Goal: Complete application form: Complete application form

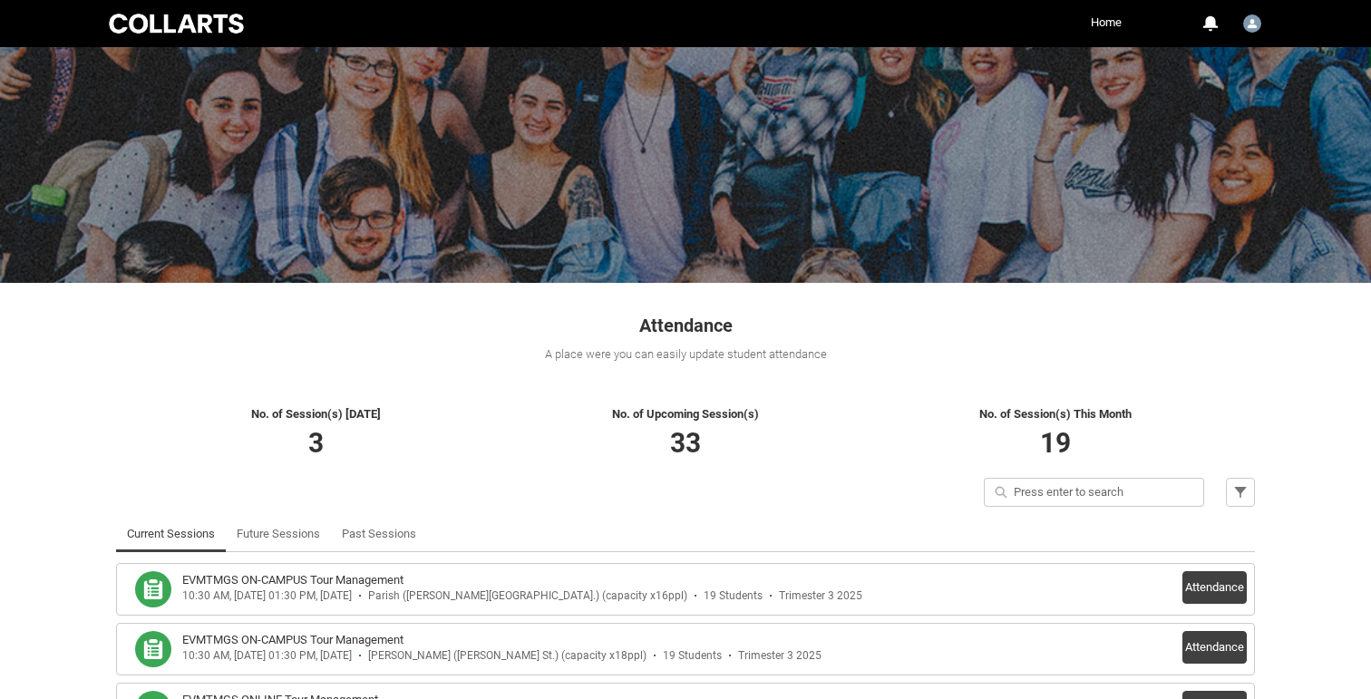
scroll to position [188, 0]
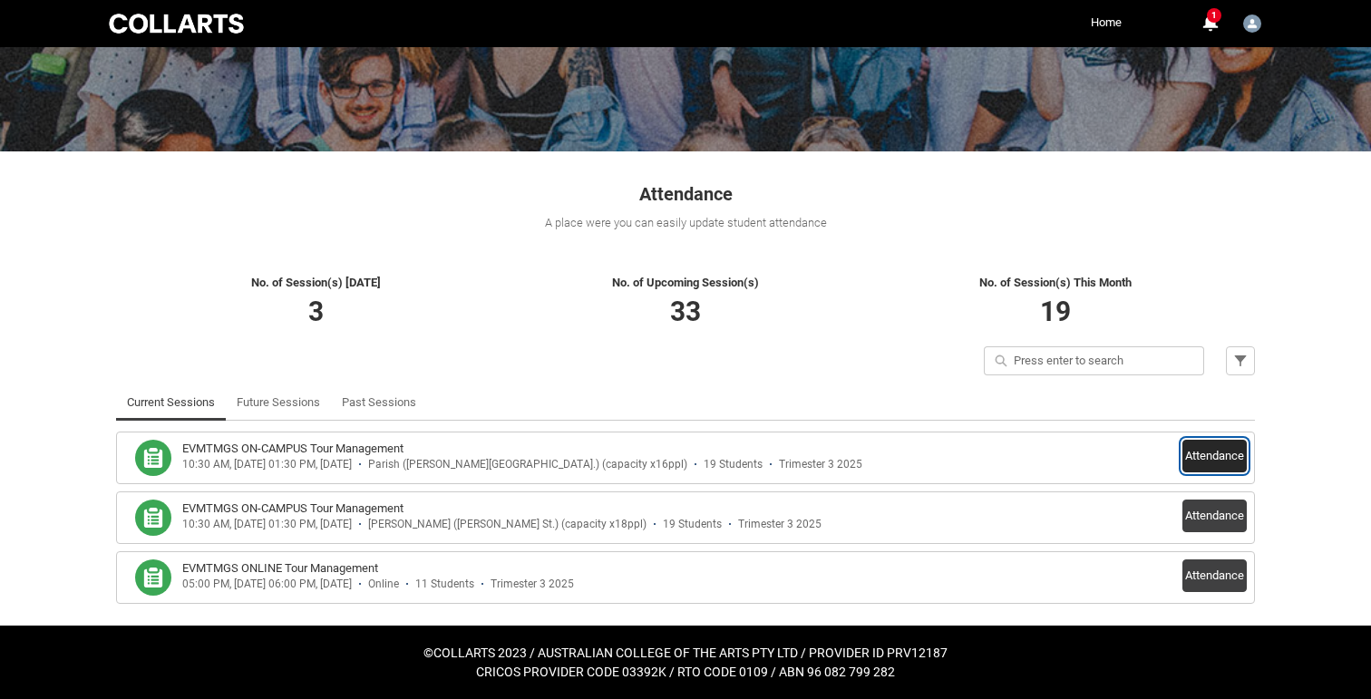
click at [1213, 454] on button "Attendance" at bounding box center [1215, 456] width 64 height 33
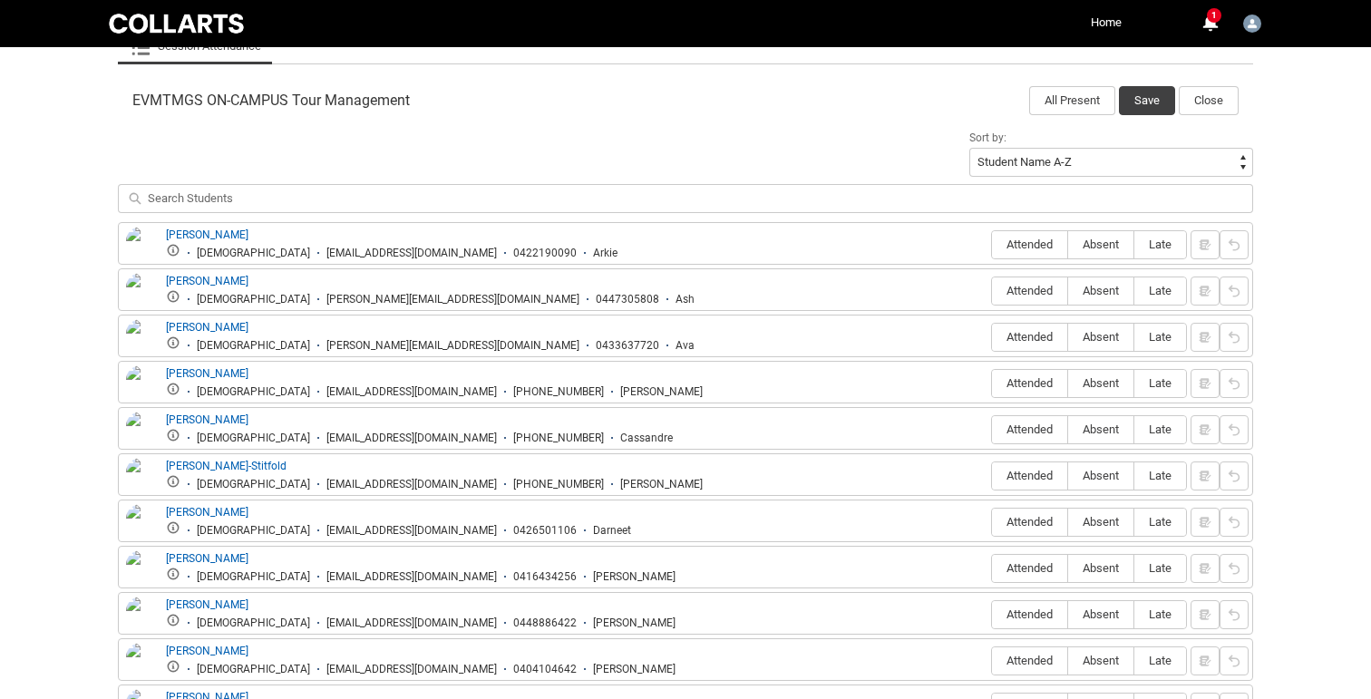
scroll to position [567, 0]
click at [1022, 242] on span "Attended" at bounding box center [1029, 244] width 75 height 14
click at [992, 243] on input "Attended" at bounding box center [991, 243] width 1 height 1
type lightning-radio-group "Attended"
radio input "true"
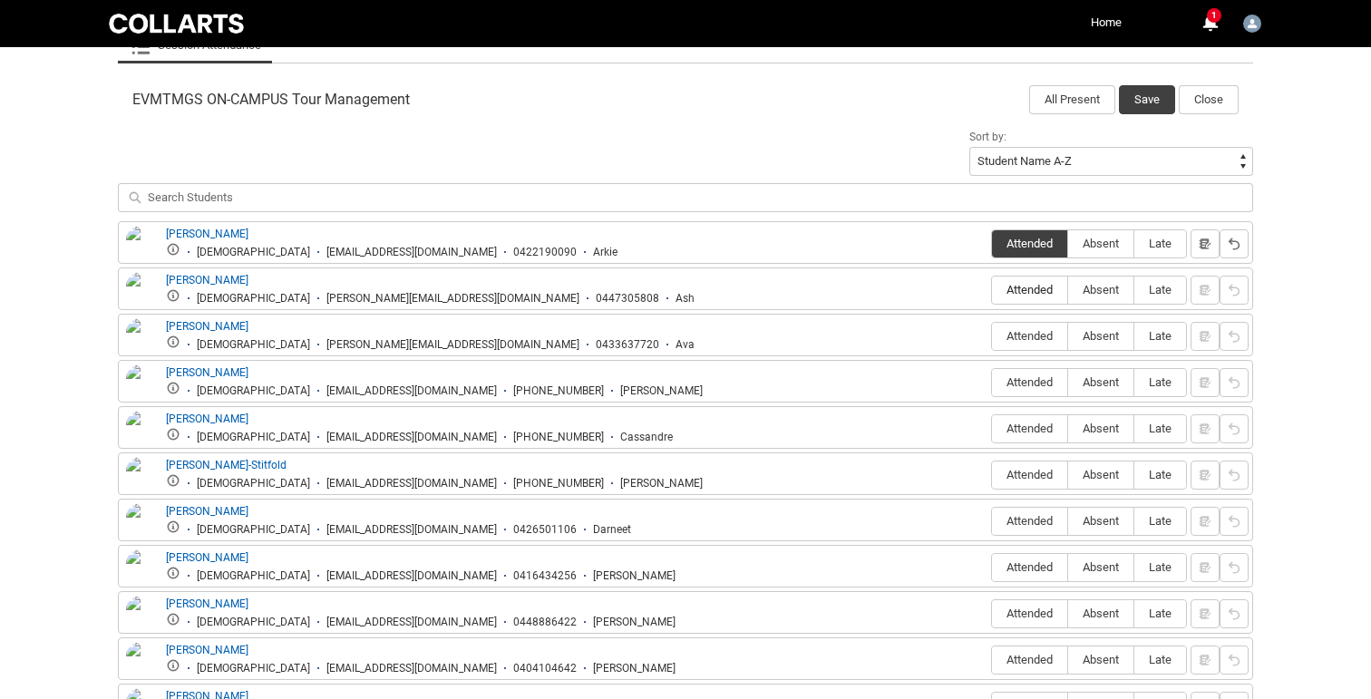
click at [1021, 300] on label "Attended" at bounding box center [1029, 291] width 75 height 28
click at [992, 290] on input "Attended" at bounding box center [991, 289] width 1 height 1
type lightning-radio-group "Attended"
radio input "true"
click at [1106, 335] on span "Absent" at bounding box center [1100, 336] width 65 height 14
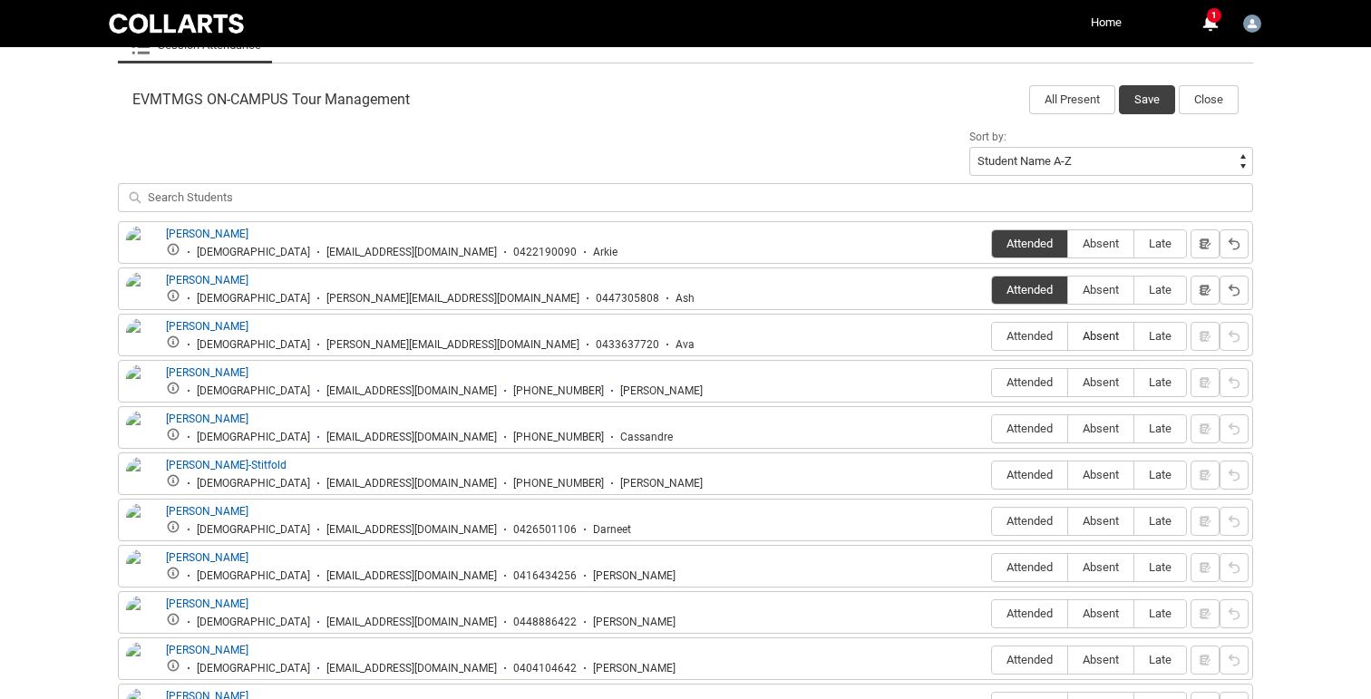
click at [1068, 336] on input "Absent" at bounding box center [1067, 336] width 1 height 1
type lightning-radio-group "Absent"
radio input "true"
click at [1096, 388] on span "Absent" at bounding box center [1100, 382] width 65 height 14
click at [1068, 383] on input "Absent" at bounding box center [1067, 382] width 1 height 1
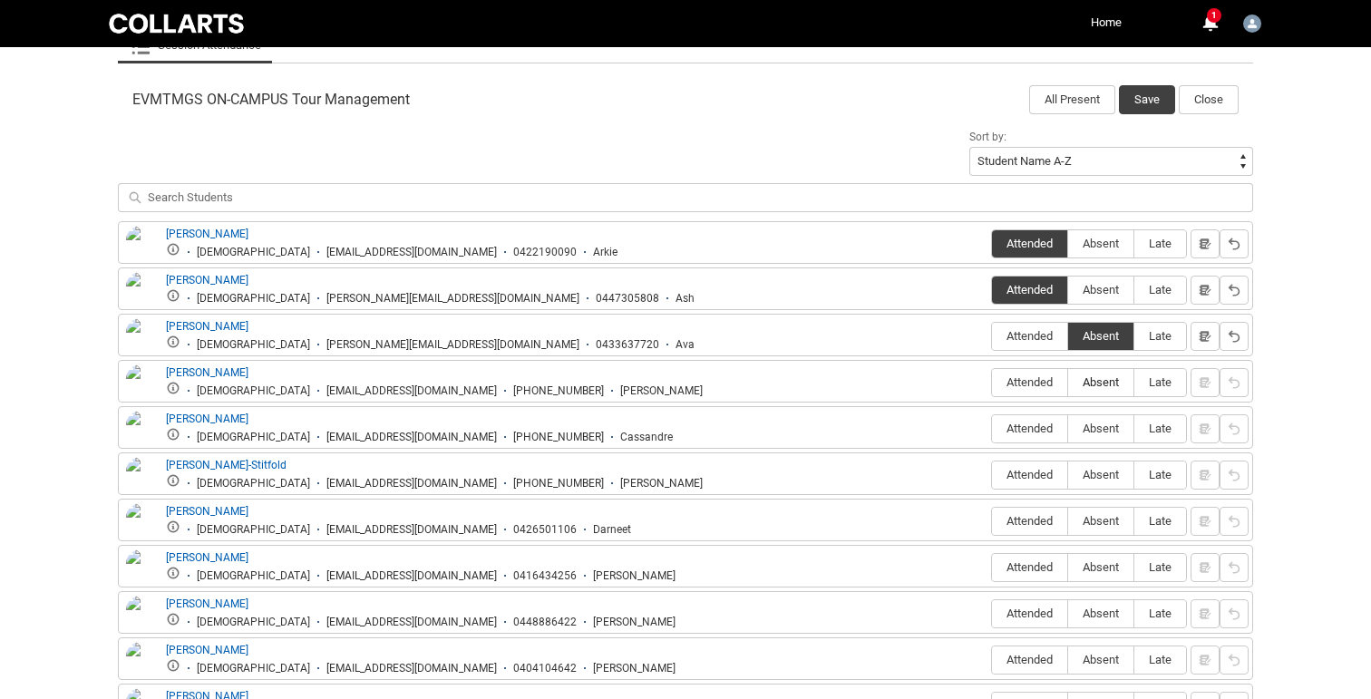
type lightning-radio-group "Absent"
radio input "true"
click at [1024, 433] on span "Attended" at bounding box center [1029, 429] width 75 height 14
click at [992, 429] on input "Attended" at bounding box center [991, 428] width 1 height 1
type lightning-radio-group "Attended"
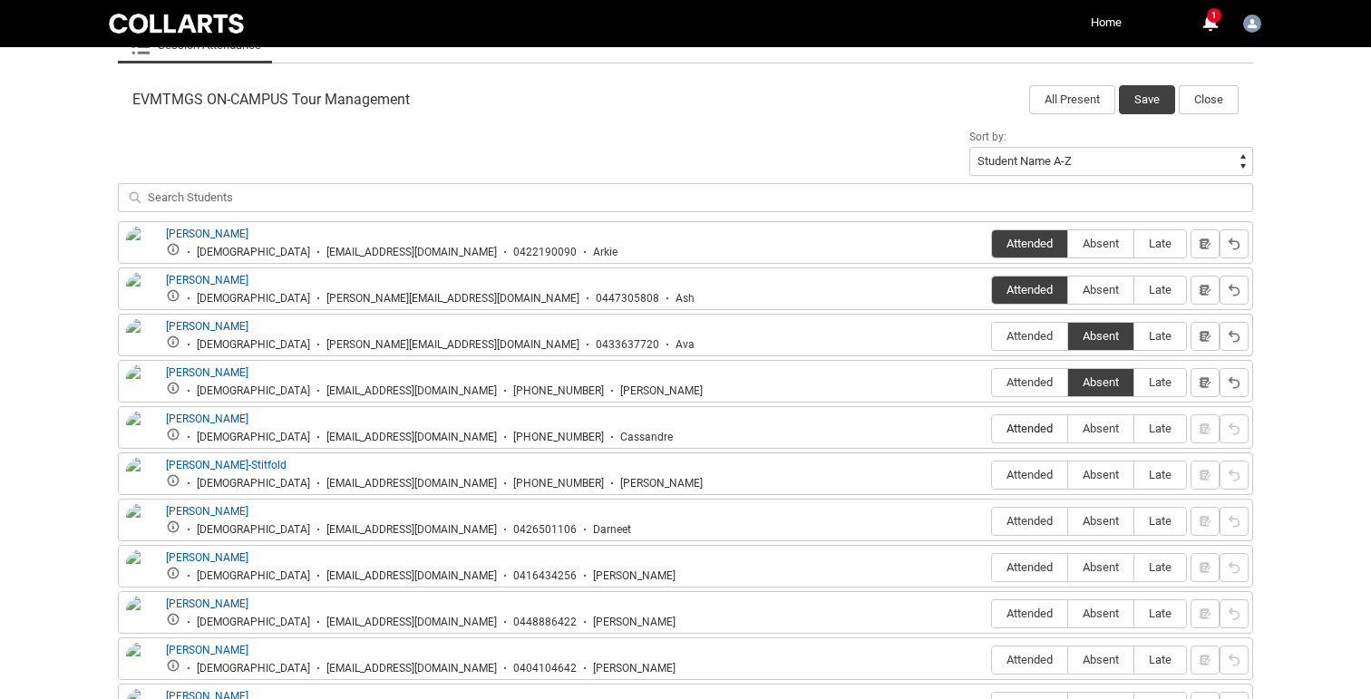
radio input "true"
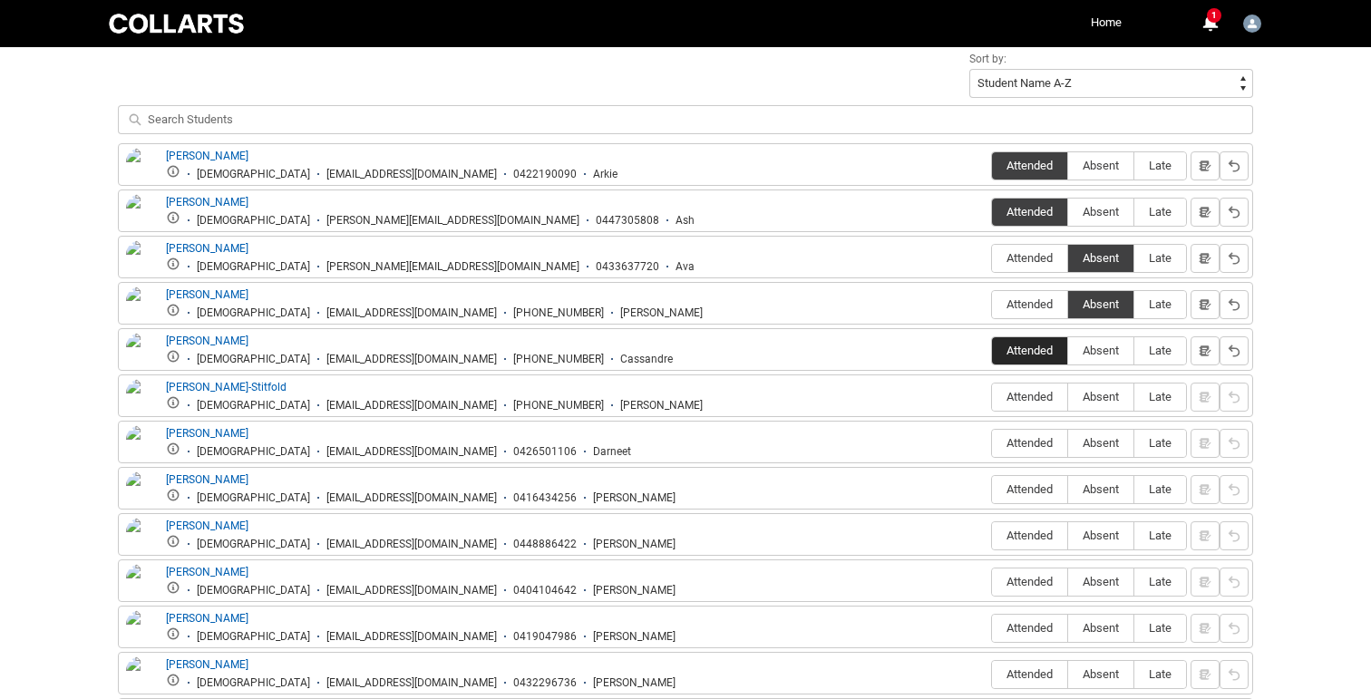
scroll to position [646, 0]
click at [1110, 401] on span "Absent" at bounding box center [1100, 396] width 65 height 14
click at [1068, 396] on input "Absent" at bounding box center [1067, 395] width 1 height 1
type lightning-radio-group "Absent"
radio input "true"
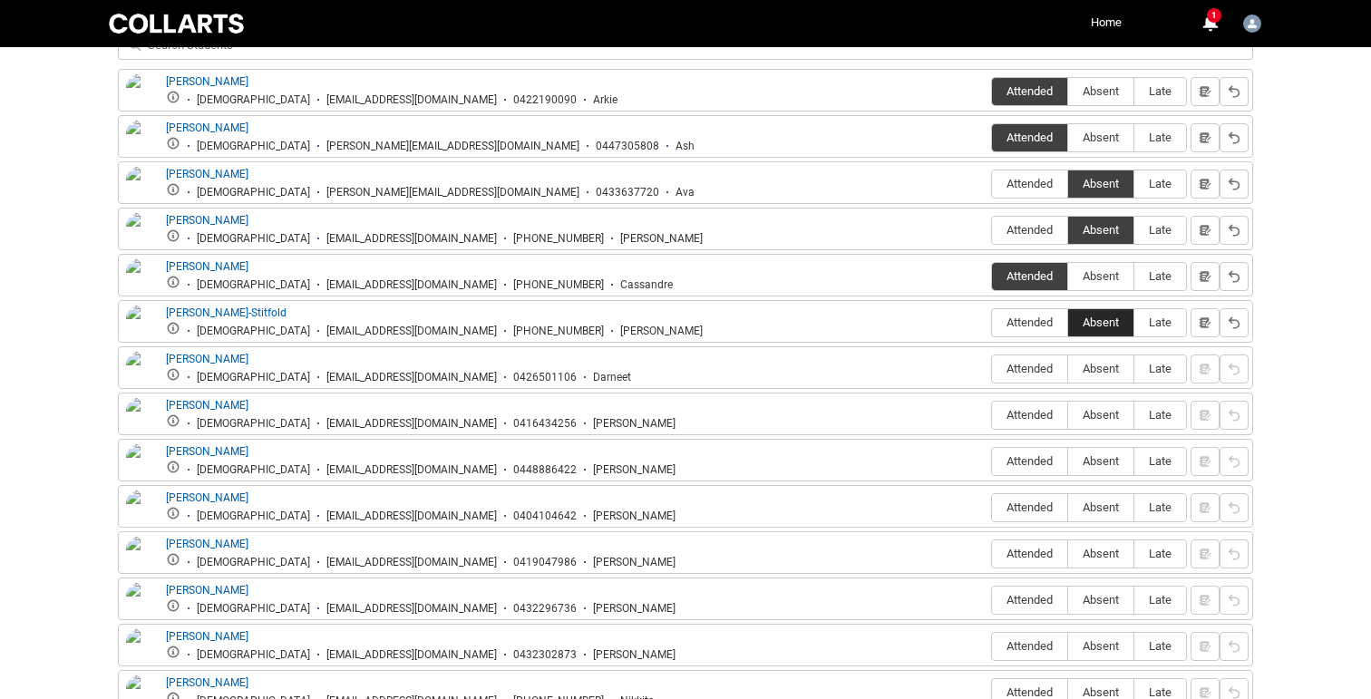
scroll to position [721, 0]
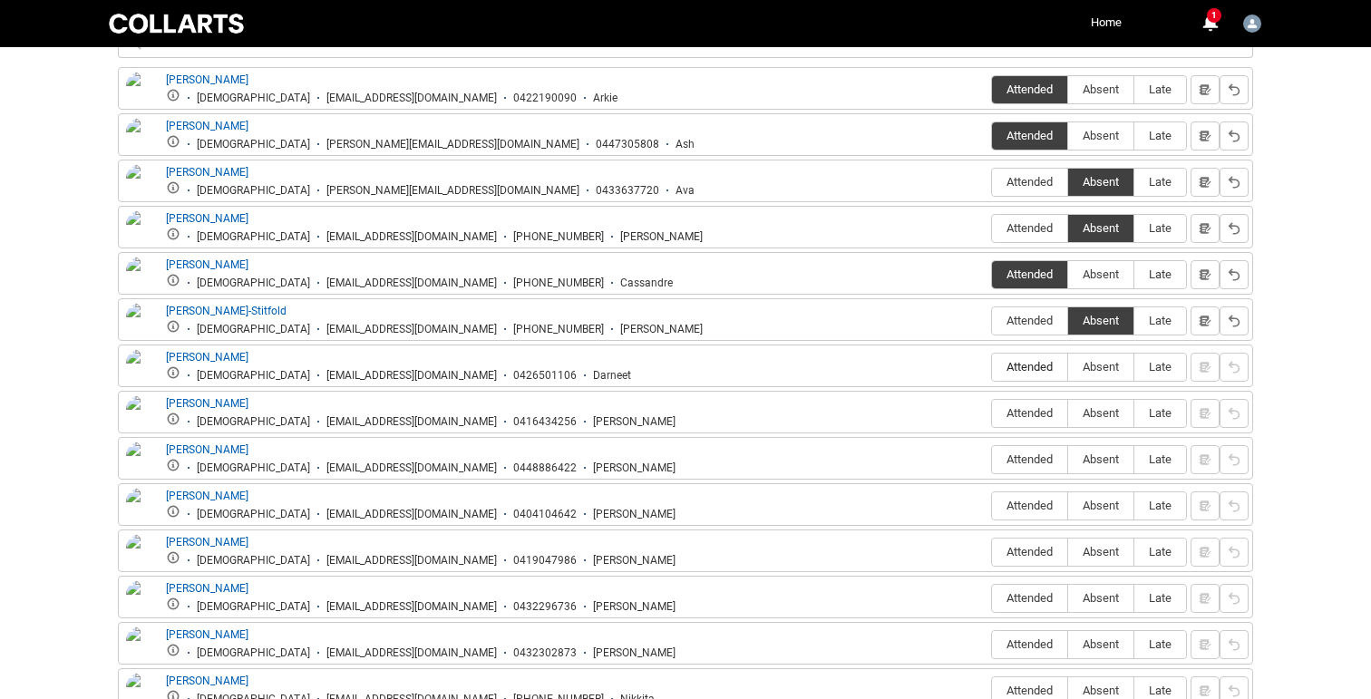
click at [1045, 364] on span "Attended" at bounding box center [1029, 367] width 75 height 14
click at [992, 366] on input "Attended" at bounding box center [991, 366] width 1 height 1
type lightning-radio-group "Attended"
radio input "true"
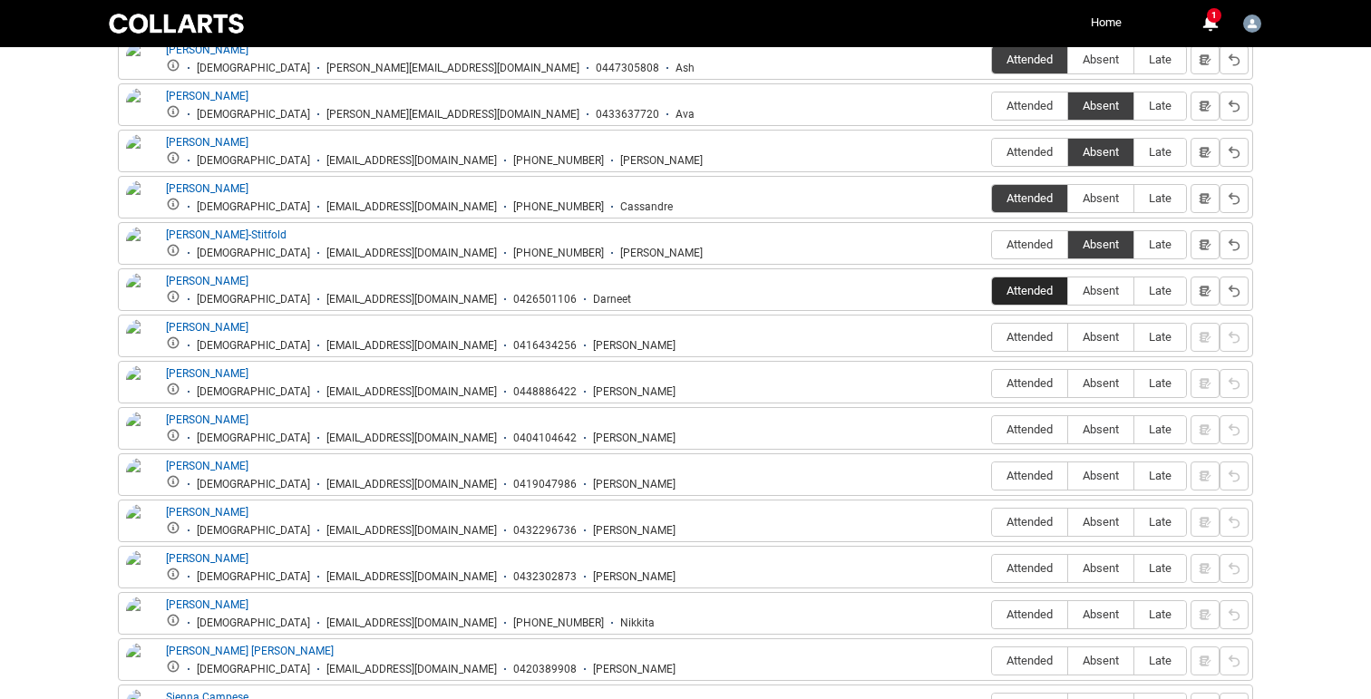
scroll to position [804, 0]
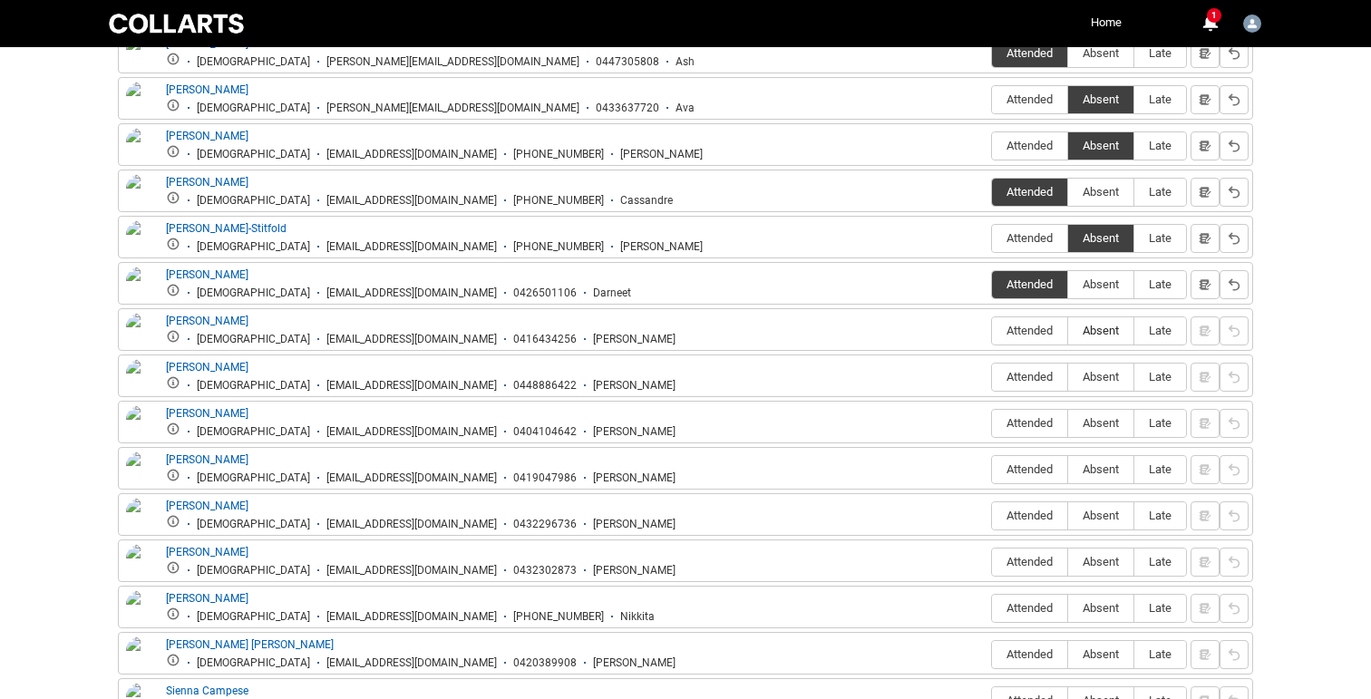
click at [1110, 331] on span "Absent" at bounding box center [1100, 331] width 65 height 14
click at [1068, 331] on input "Absent" at bounding box center [1067, 330] width 1 height 1
type lightning-radio-group "Absent"
radio input "true"
click at [1027, 379] on span "Attended" at bounding box center [1029, 377] width 75 height 14
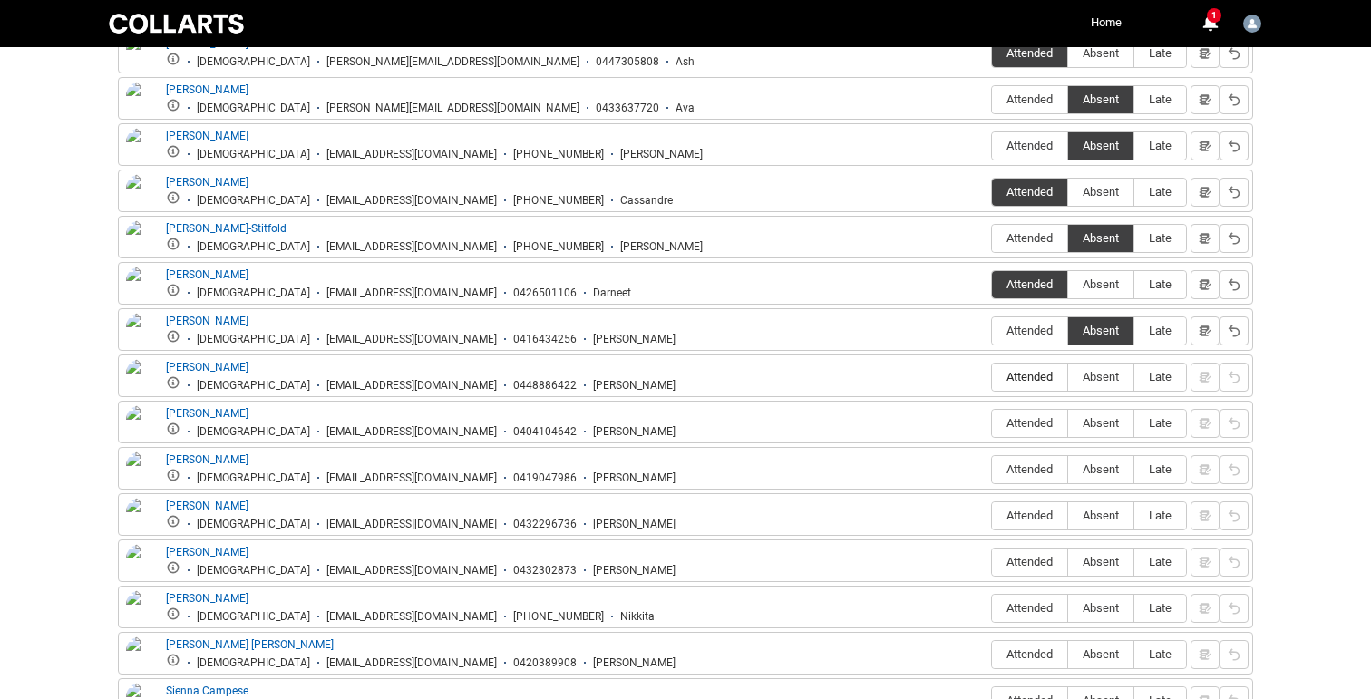
click at [992, 377] on input "Attended" at bounding box center [991, 376] width 1 height 1
type lightning-radio-group "Attended"
radio input "true"
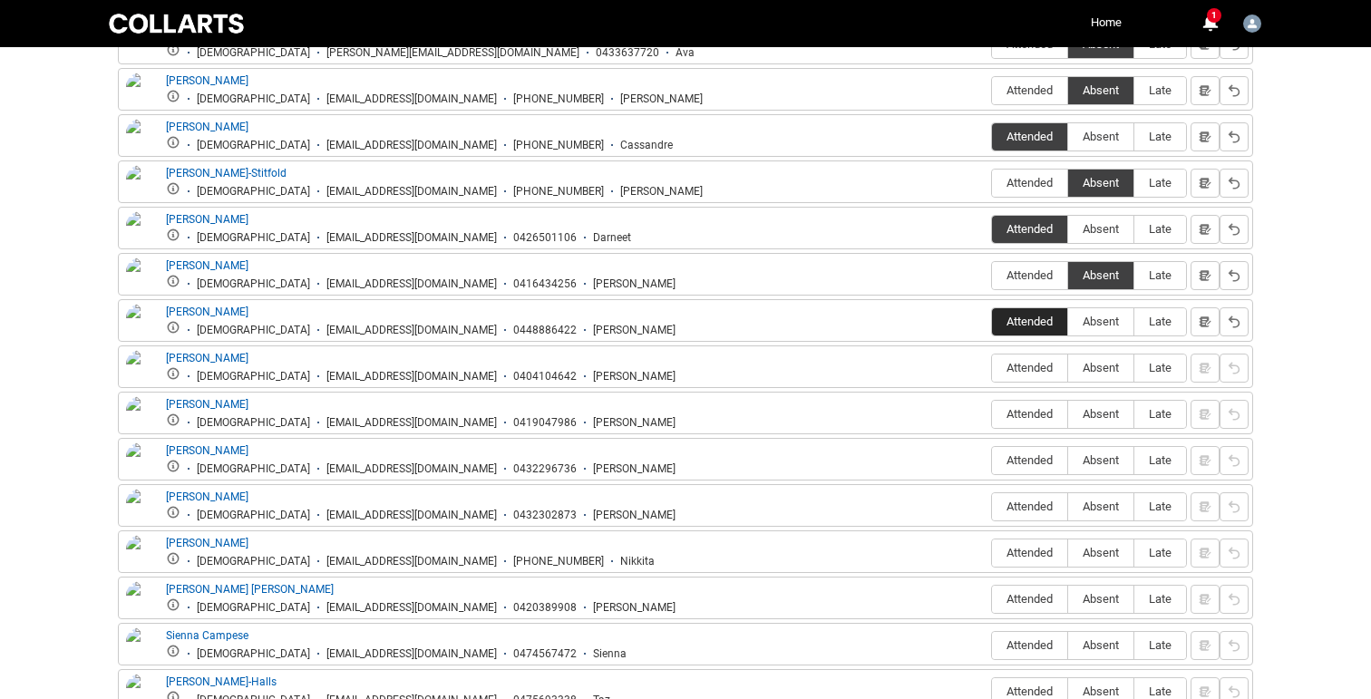
scroll to position [861, 0]
click at [1107, 369] on span "Absent" at bounding box center [1100, 366] width 65 height 14
click at [1068, 366] on input "Absent" at bounding box center [1067, 365] width 1 height 1
type lightning-radio-group "Absent"
radio input "true"
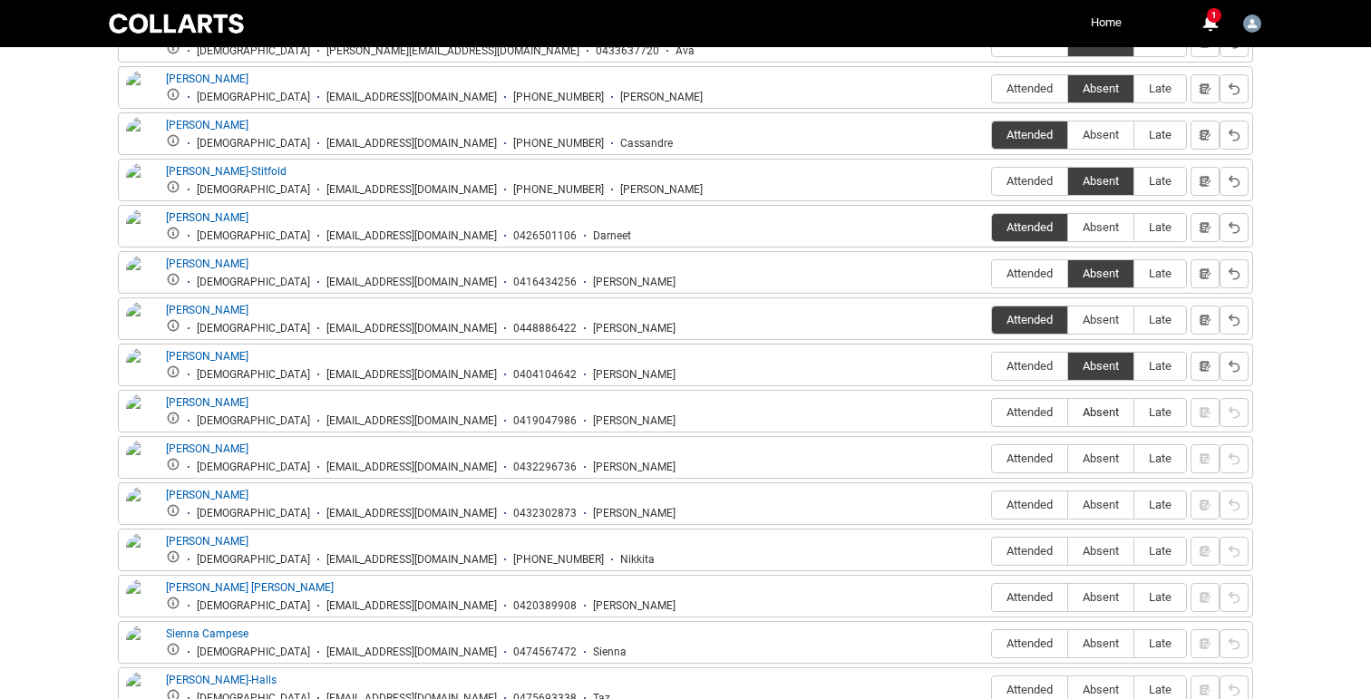
click at [1098, 417] on span "Absent" at bounding box center [1100, 412] width 65 height 14
click at [1068, 413] on input "Absent" at bounding box center [1067, 412] width 1 height 1
type lightning-radio-group "Absent"
radio input "true"
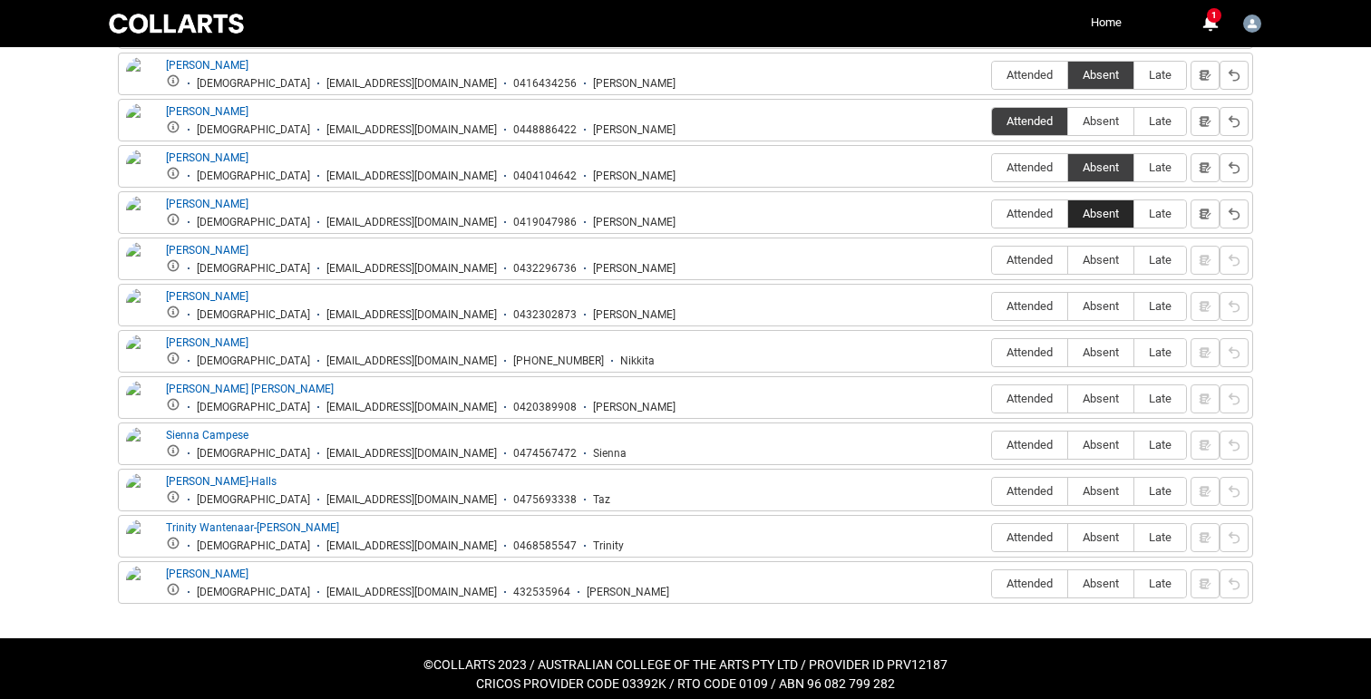
scroll to position [1062, 0]
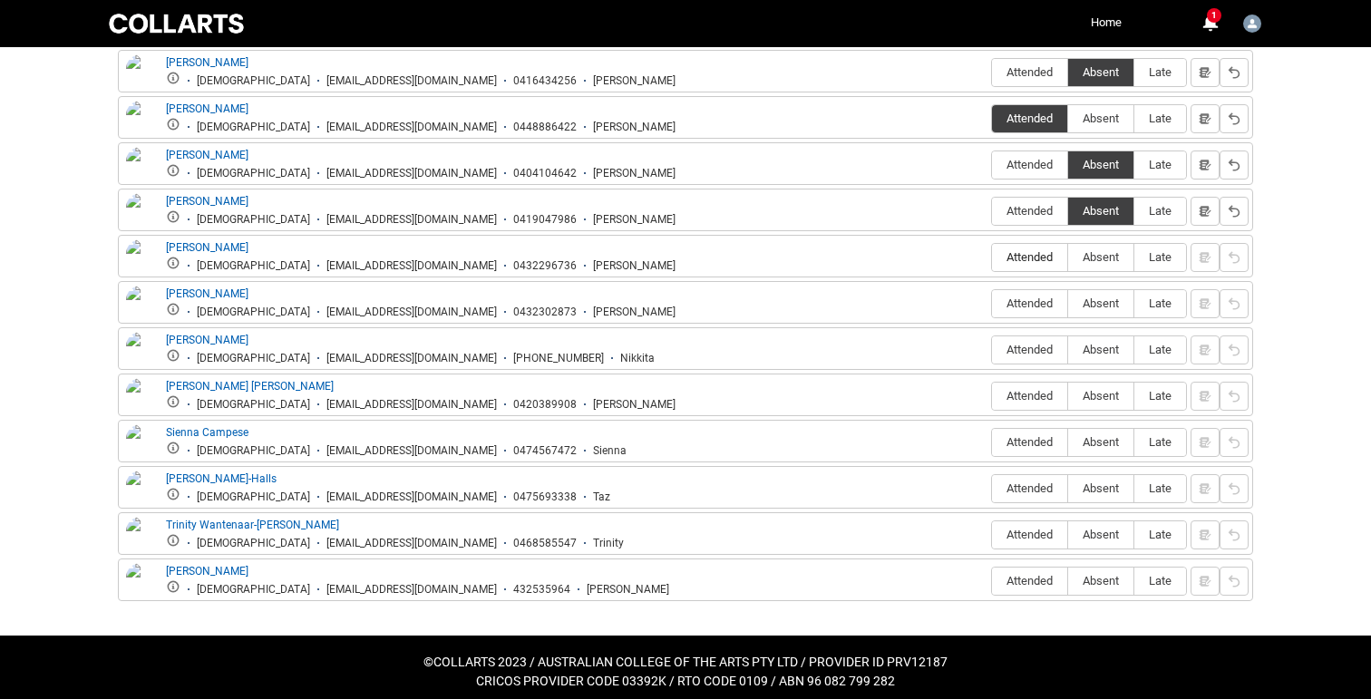
click at [1035, 258] on span "Attended" at bounding box center [1029, 257] width 75 height 14
click at [992, 258] on input "Attended" at bounding box center [991, 257] width 1 height 1
type lightning-radio-group "Attended"
radio input "true"
click at [1018, 307] on span "Attended" at bounding box center [1029, 304] width 75 height 14
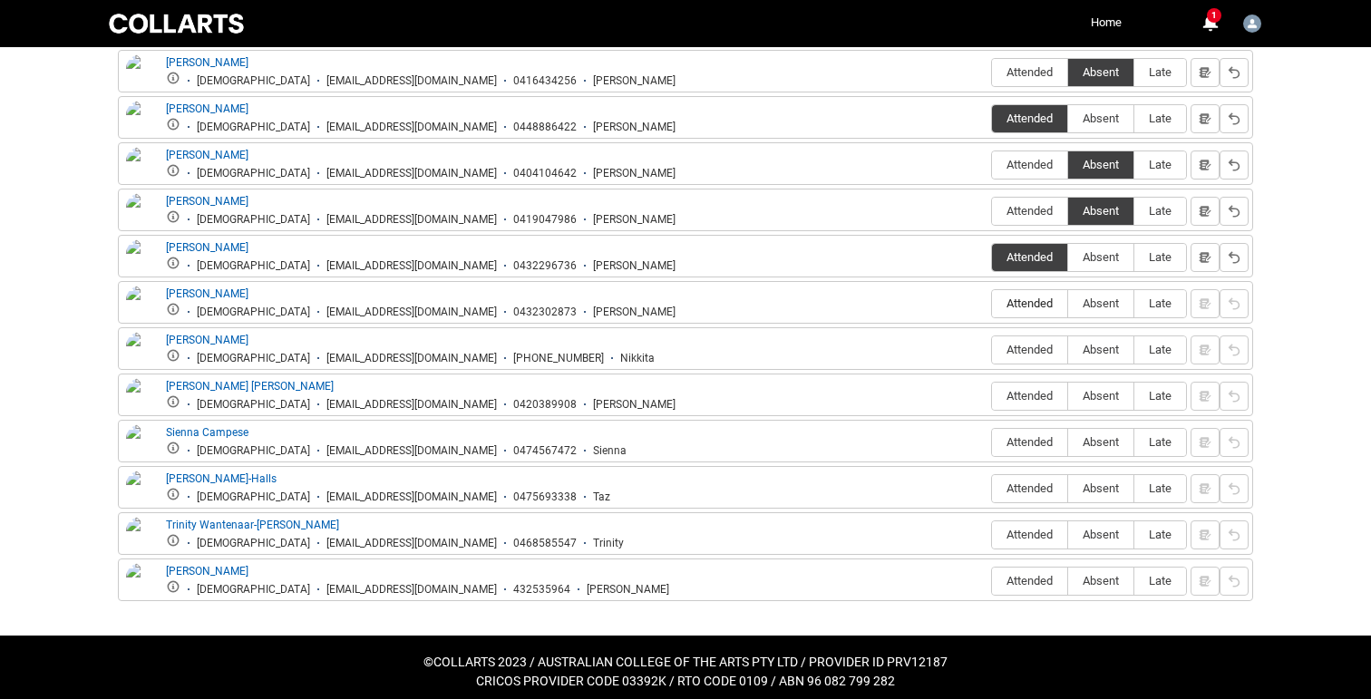
click at [992, 304] on input "Attended" at bounding box center [991, 303] width 1 height 1
type lightning-radio-group "Attended"
radio input "true"
click at [1098, 353] on span "Absent" at bounding box center [1100, 350] width 65 height 14
click at [1068, 350] on input "Absent" at bounding box center [1067, 349] width 1 height 1
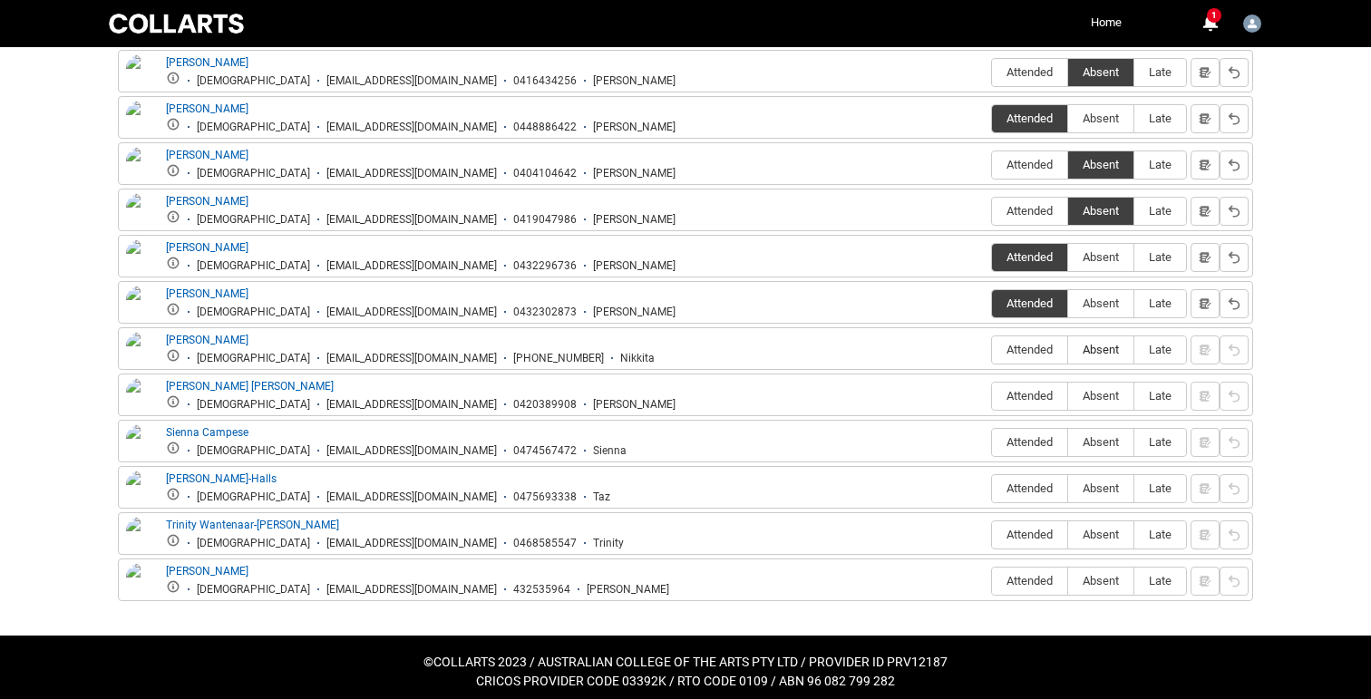
type lightning-radio-group "Absent"
radio input "true"
click at [1096, 406] on label "Absent" at bounding box center [1100, 397] width 65 height 28
click at [1068, 396] on input "Absent" at bounding box center [1067, 395] width 1 height 1
type lightning-radio-group "Absent"
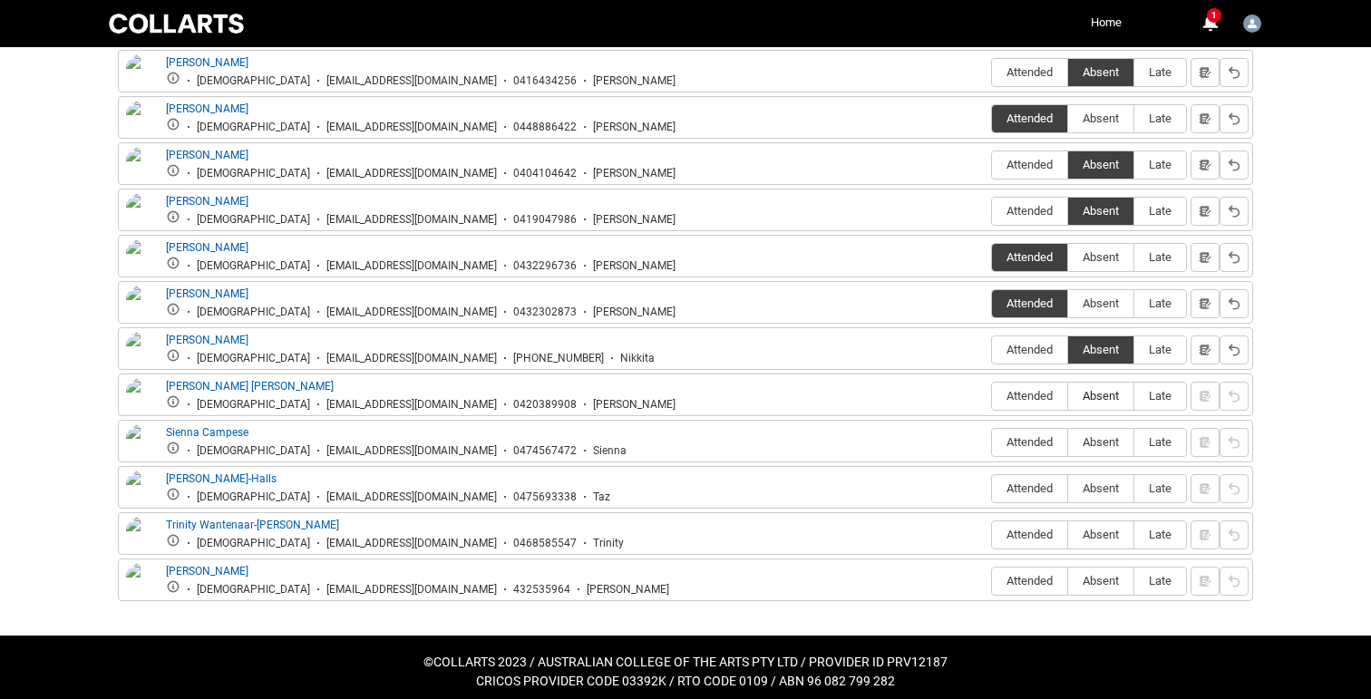
radio input "true"
click at [1010, 435] on label "Attended" at bounding box center [1029, 443] width 75 height 28
click at [992, 442] on input "Attended" at bounding box center [991, 442] width 1 height 1
type lightning-radio-group "Attended"
radio input "true"
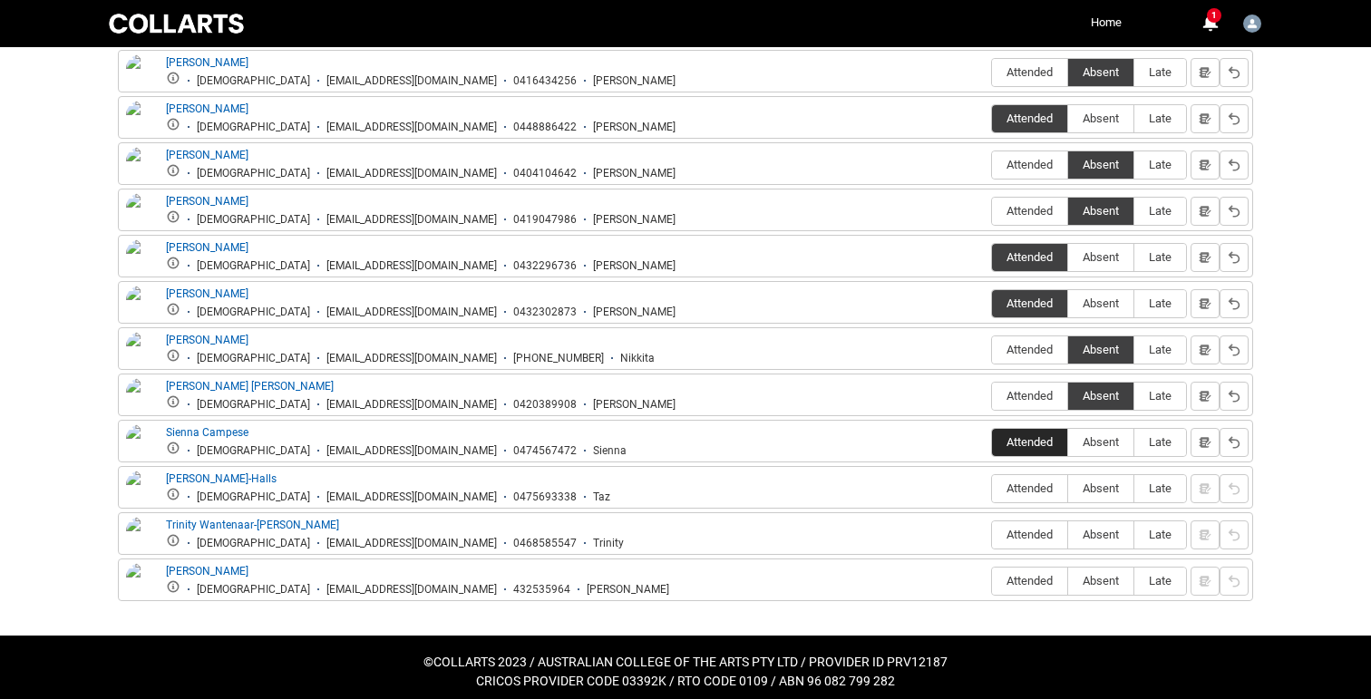
scroll to position [1072, 0]
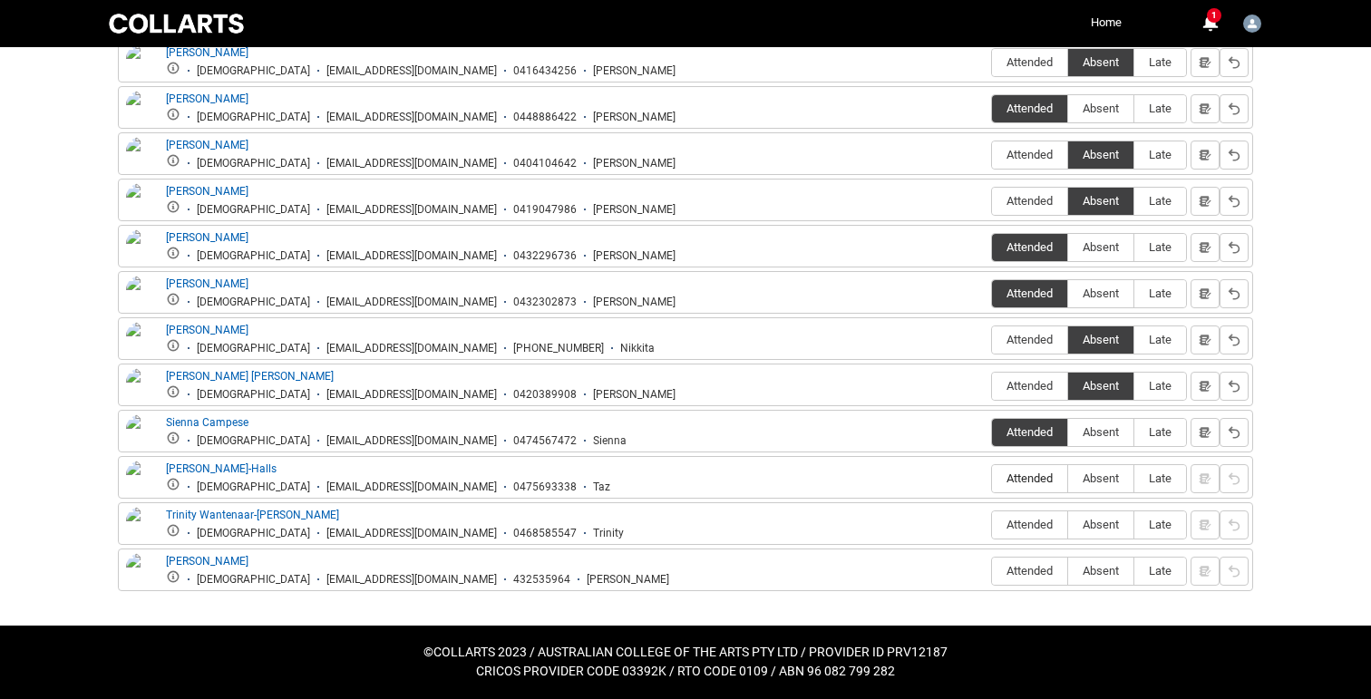
click at [1021, 476] on span "Attended" at bounding box center [1029, 479] width 75 height 14
click at [992, 478] on input "Attended" at bounding box center [991, 478] width 1 height 1
type lightning-radio-group "Attended"
radio input "true"
click at [1105, 521] on span "Absent" at bounding box center [1100, 525] width 65 height 14
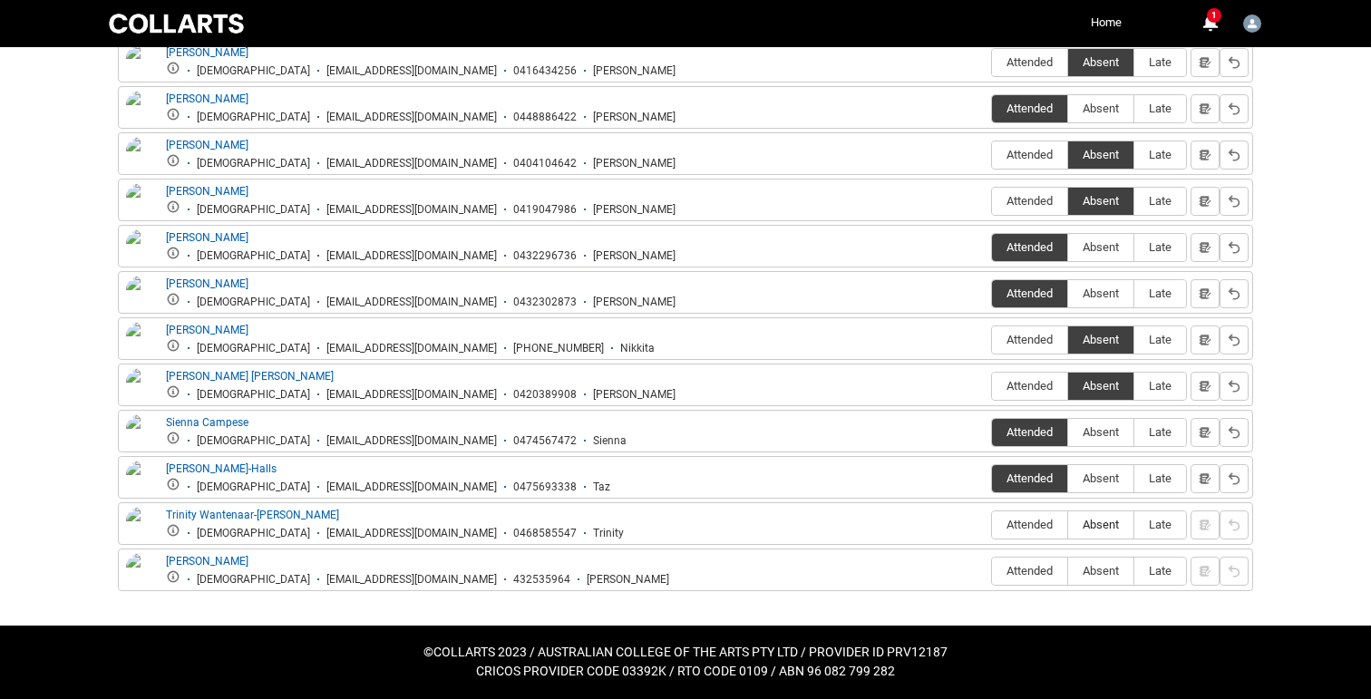
click at [1068, 524] on input "Absent" at bounding box center [1067, 524] width 1 height 1
type lightning-radio-group "Absent"
radio input "true"
click at [1097, 573] on span "Absent" at bounding box center [1100, 571] width 65 height 14
click at [1068, 571] on input "Absent" at bounding box center [1067, 570] width 1 height 1
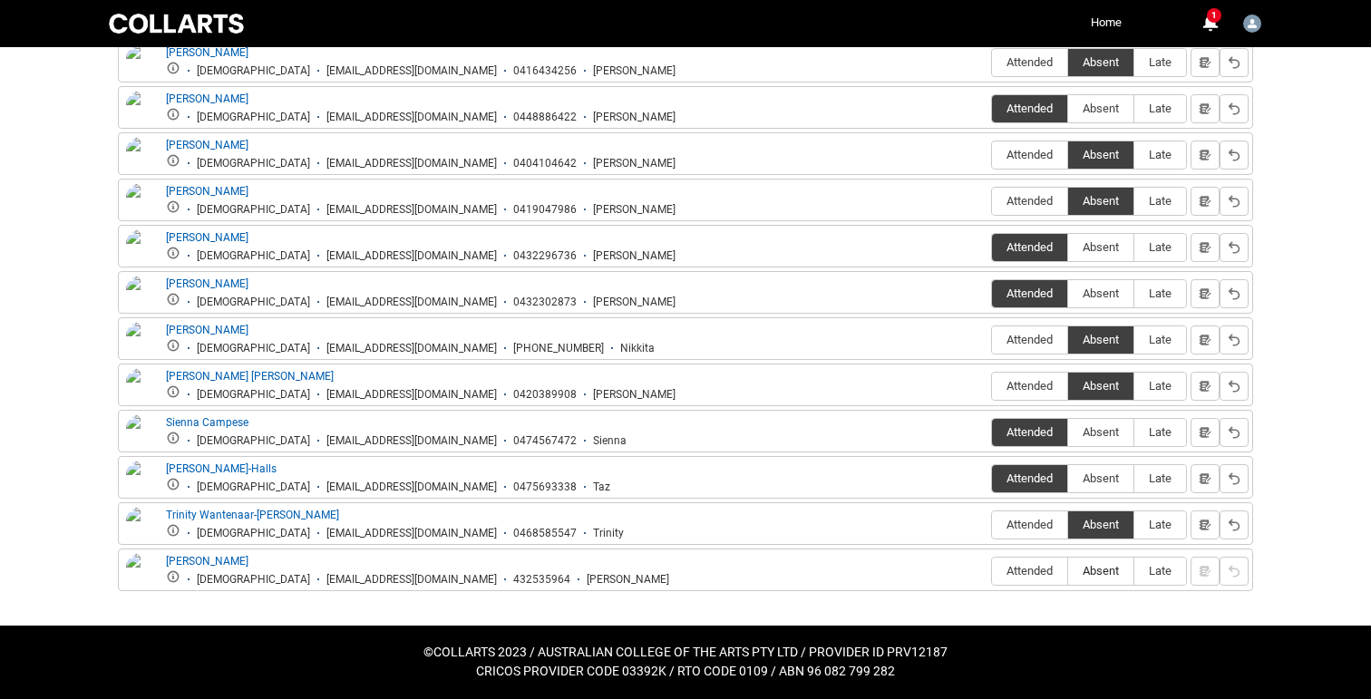
type lightning-radio-group "Absent"
radio input "true"
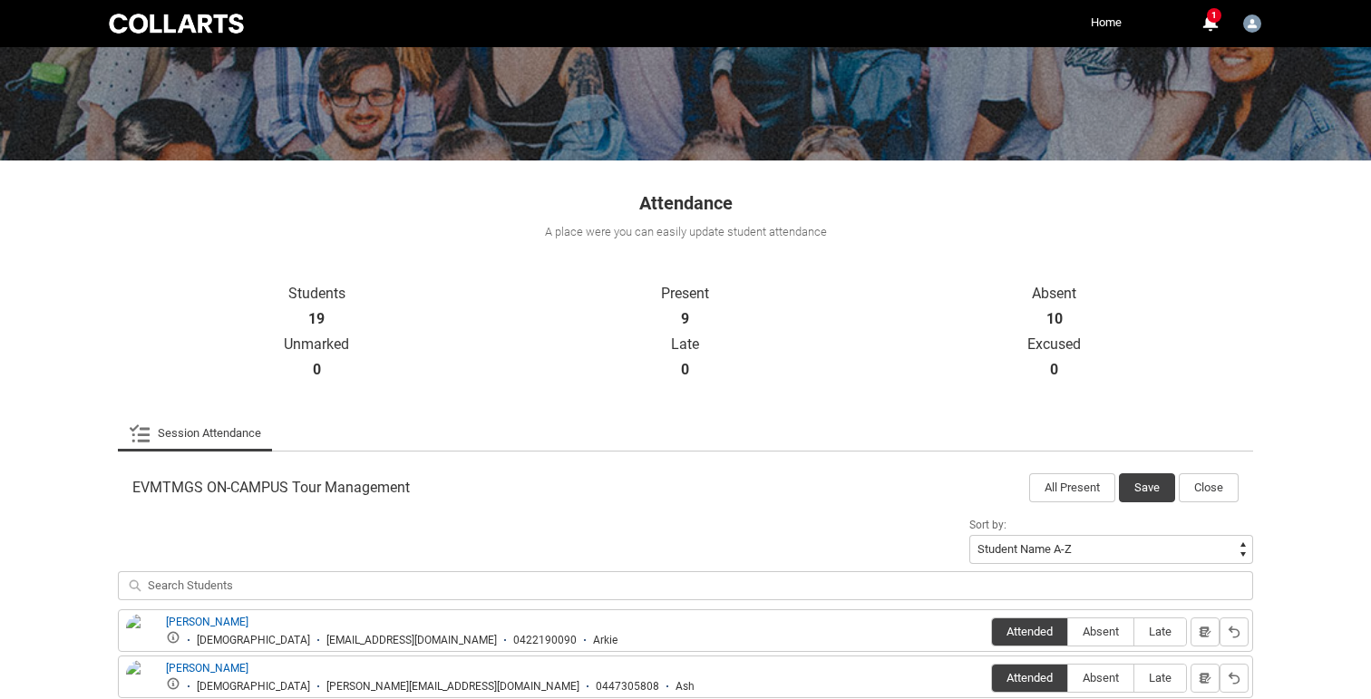
scroll to position [186, 0]
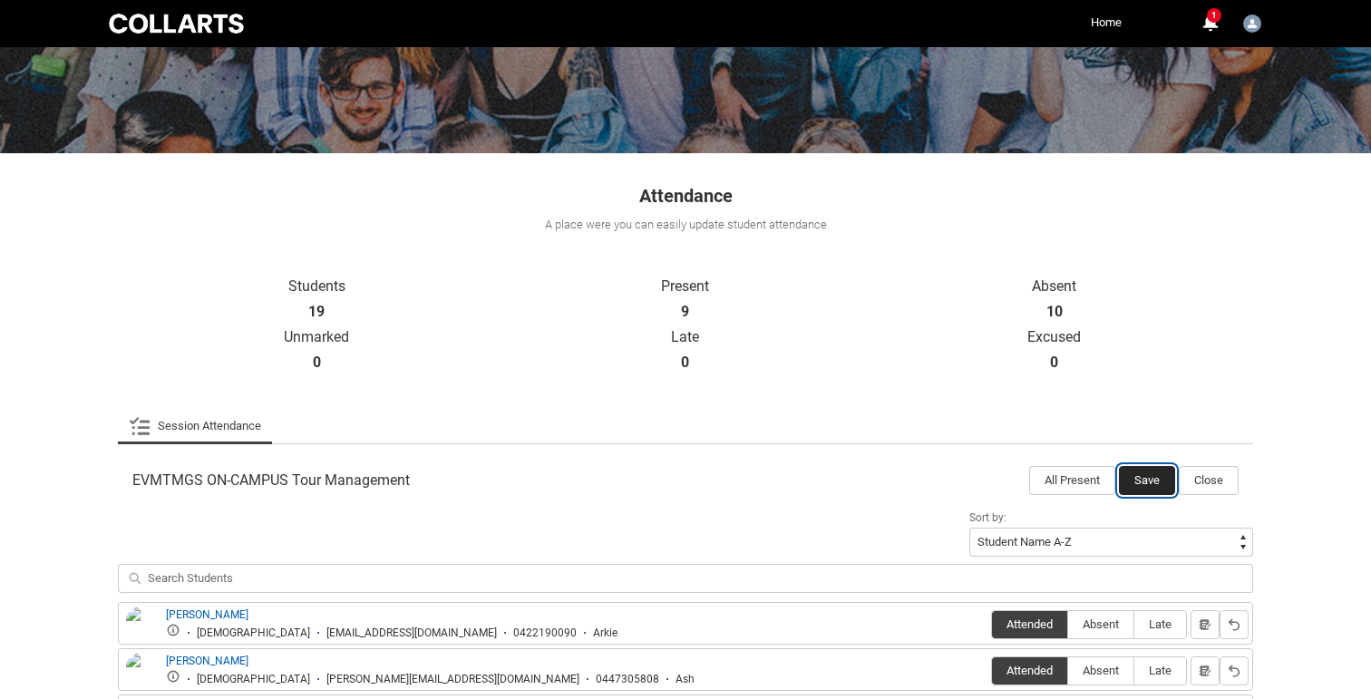
click at [1144, 482] on button "Save" at bounding box center [1147, 480] width 56 height 29
